Goal: Transaction & Acquisition: Purchase product/service

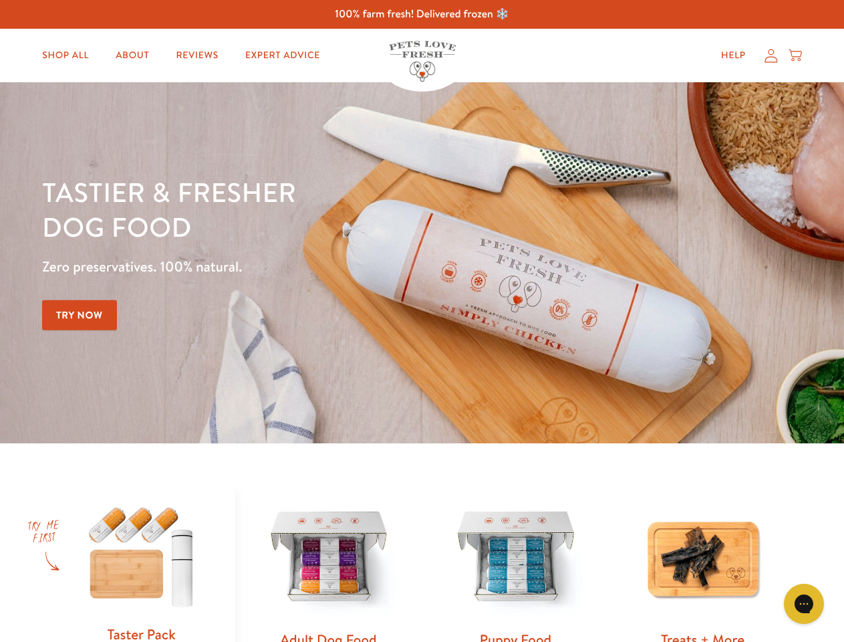
click at [422, 321] on div "Tastier & fresher dog food Zero preservatives. 100% natural. Try Now" at bounding box center [295, 262] width 507 height 177
click at [804, 604] on icon "Gorgias live chat" at bounding box center [804, 603] width 13 height 13
